Goal: Information Seeking & Learning: Learn about a topic

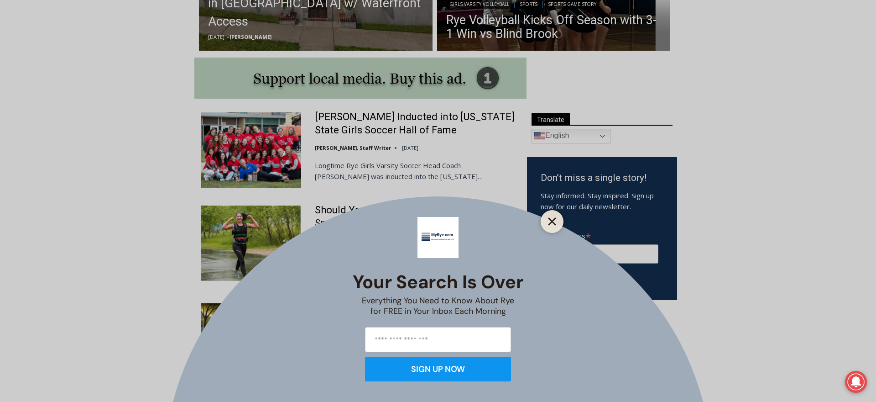
click at [554, 222] on icon "Close" at bounding box center [552, 221] width 8 height 8
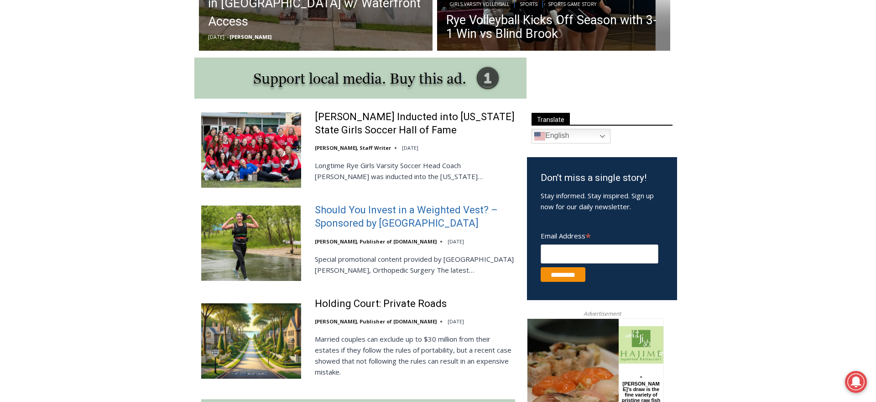
click at [366, 214] on link "Should You Invest in a Weighted Vest? – Sponsored by [GEOGRAPHIC_DATA]" at bounding box center [415, 217] width 200 height 26
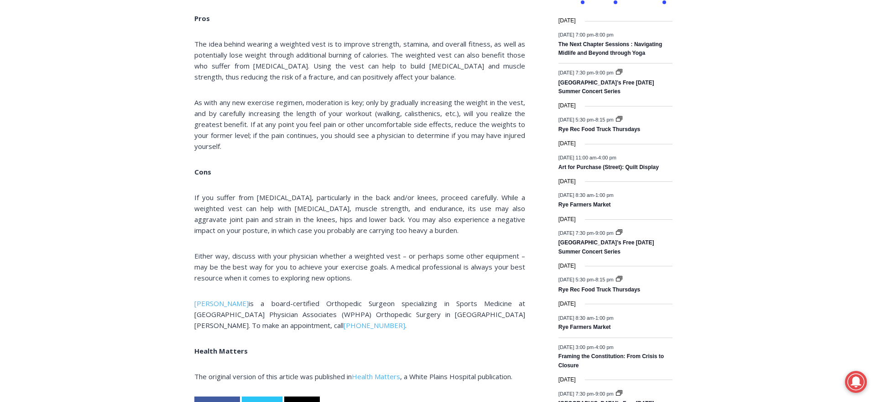
scroll to position [1172, 0]
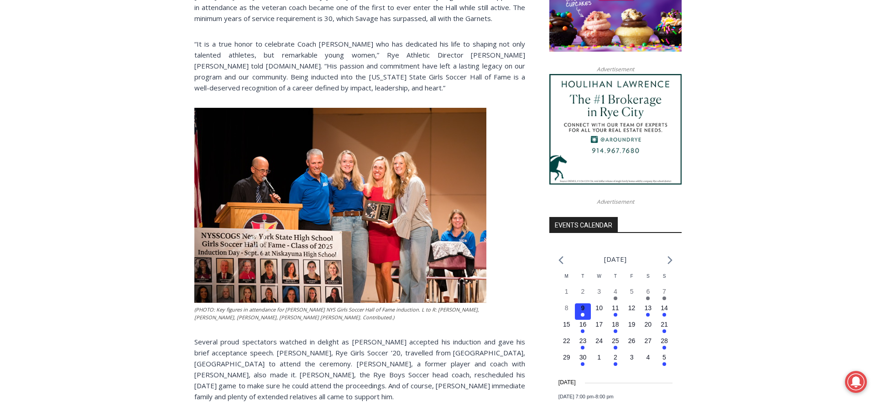
scroll to position [884, 0]
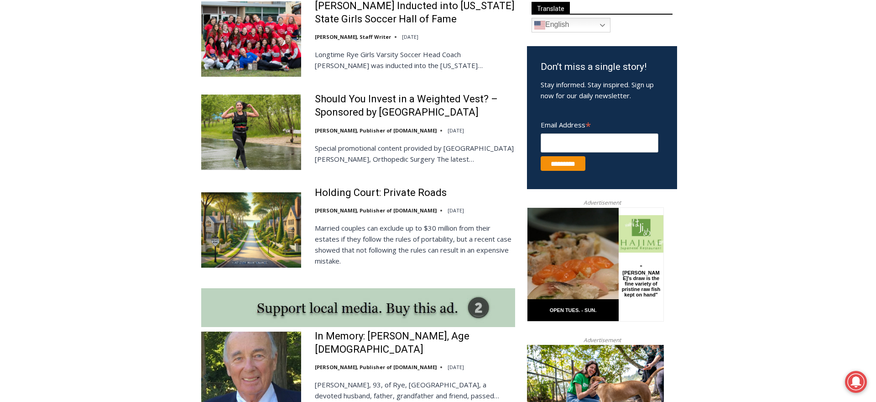
scroll to position [559, 0]
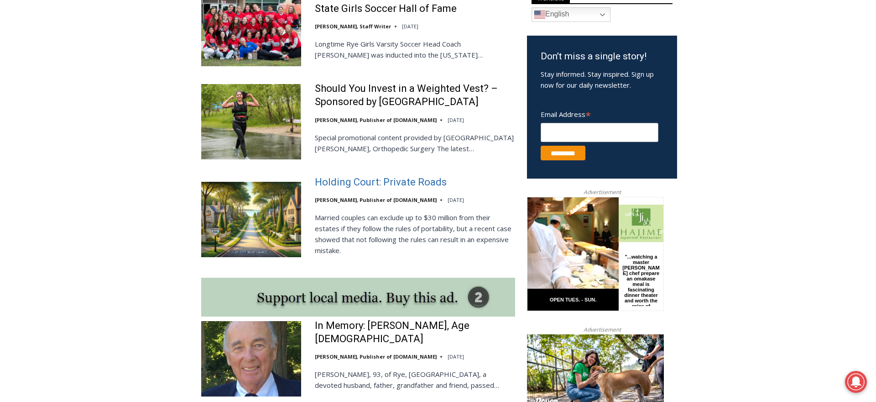
click at [379, 185] on link "Holding Court: Private Roads" at bounding box center [381, 182] width 132 height 13
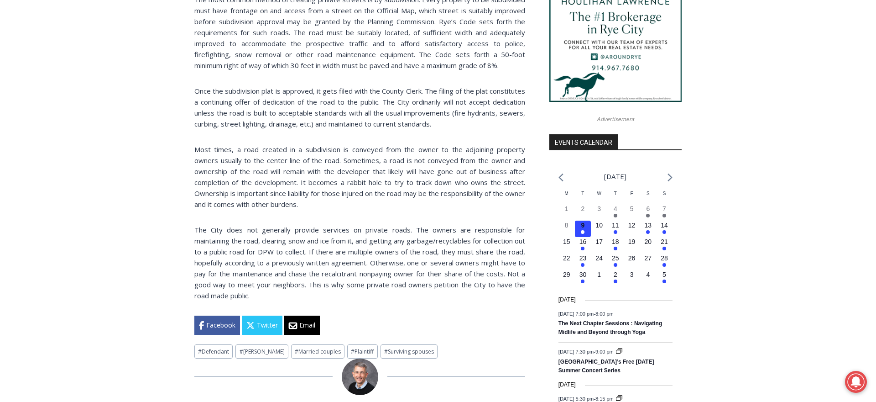
scroll to position [888, 0]
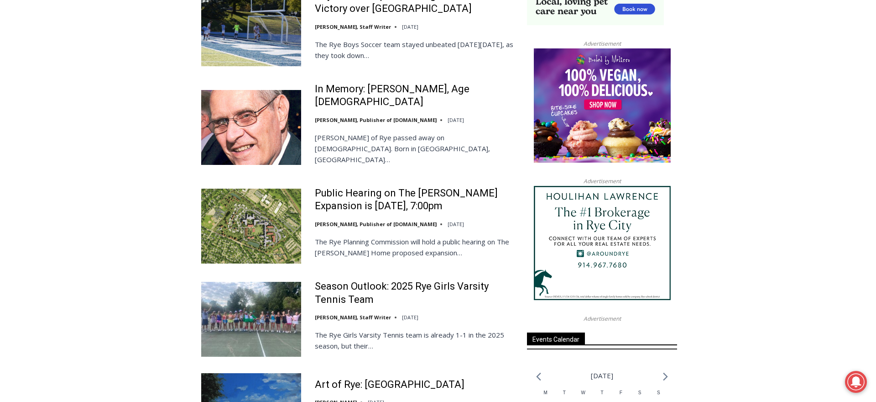
scroll to position [982, 0]
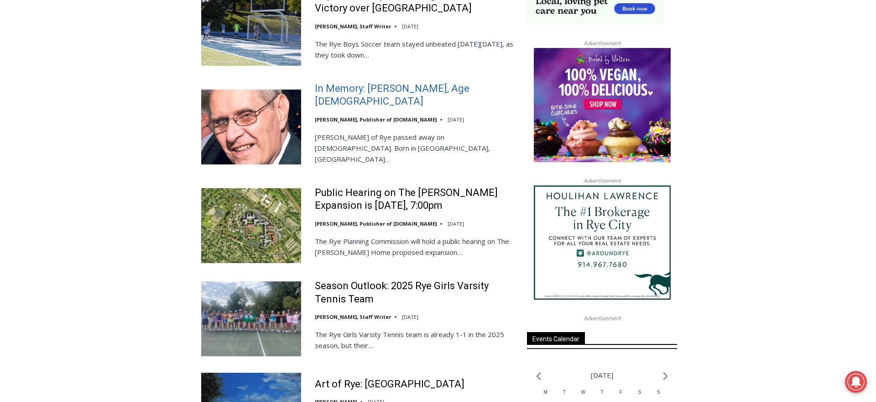
click at [405, 93] on link "In Memory: [PERSON_NAME], Age [DEMOGRAPHIC_DATA]" at bounding box center [415, 95] width 200 height 26
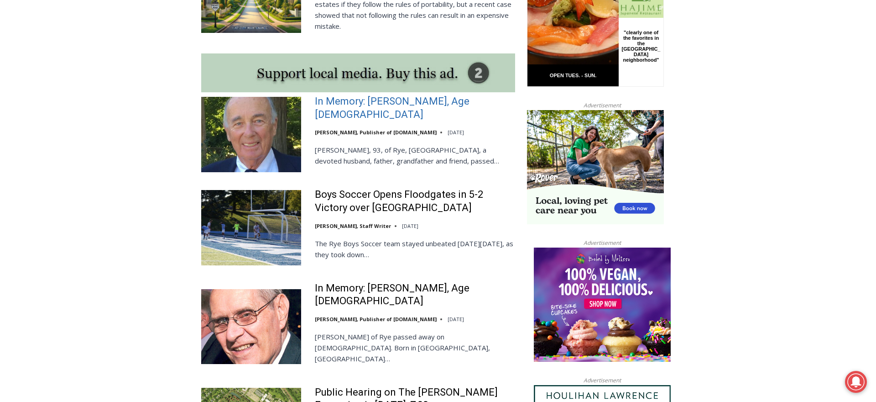
click at [339, 110] on link "In Memory: [PERSON_NAME], Age [DEMOGRAPHIC_DATA]" at bounding box center [415, 108] width 200 height 26
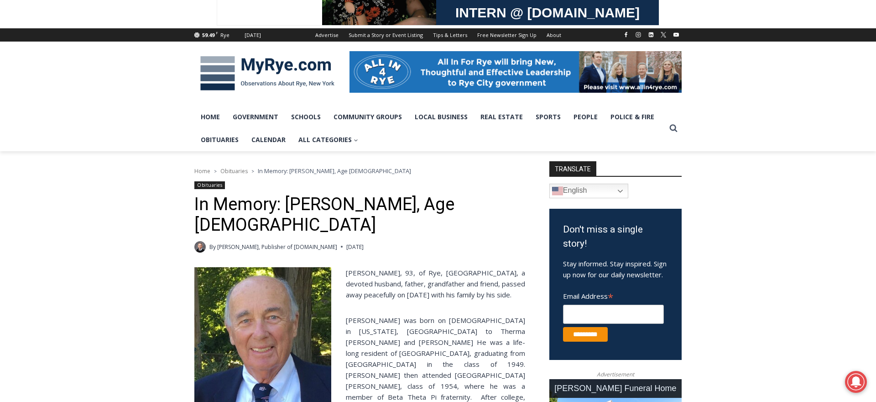
scroll to position [85, 0]
